Goal: Task Accomplishment & Management: Use online tool/utility

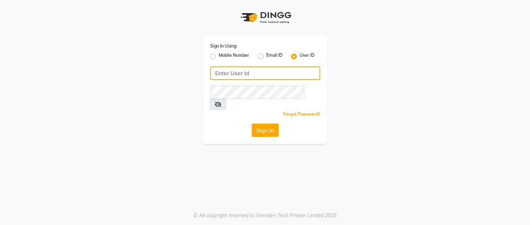
click at [267, 70] on input "Username" at bounding box center [265, 72] width 110 height 13
type input "orchidspa"
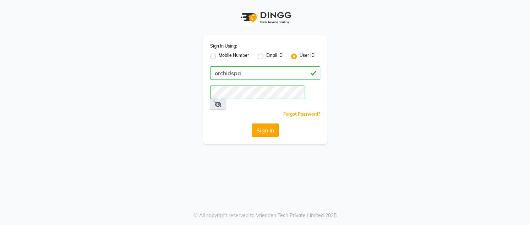
click at [266, 124] on button "Sign In" at bounding box center [265, 130] width 27 height 13
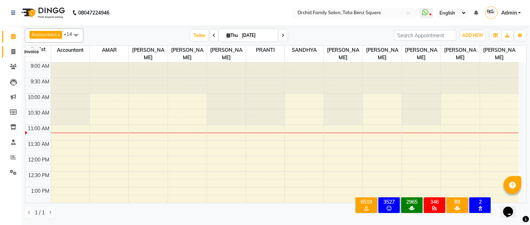
click at [13, 51] on icon at bounding box center [13, 51] width 4 height 5
select select "service"
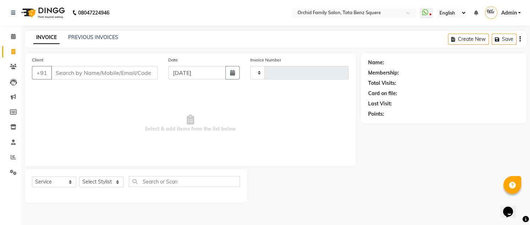
type input "2257"
select select "107"
click at [94, 39] on link "PREVIOUS INVOICES" at bounding box center [93, 37] width 50 height 6
